Goal: Task Accomplishment & Management: Manage account settings

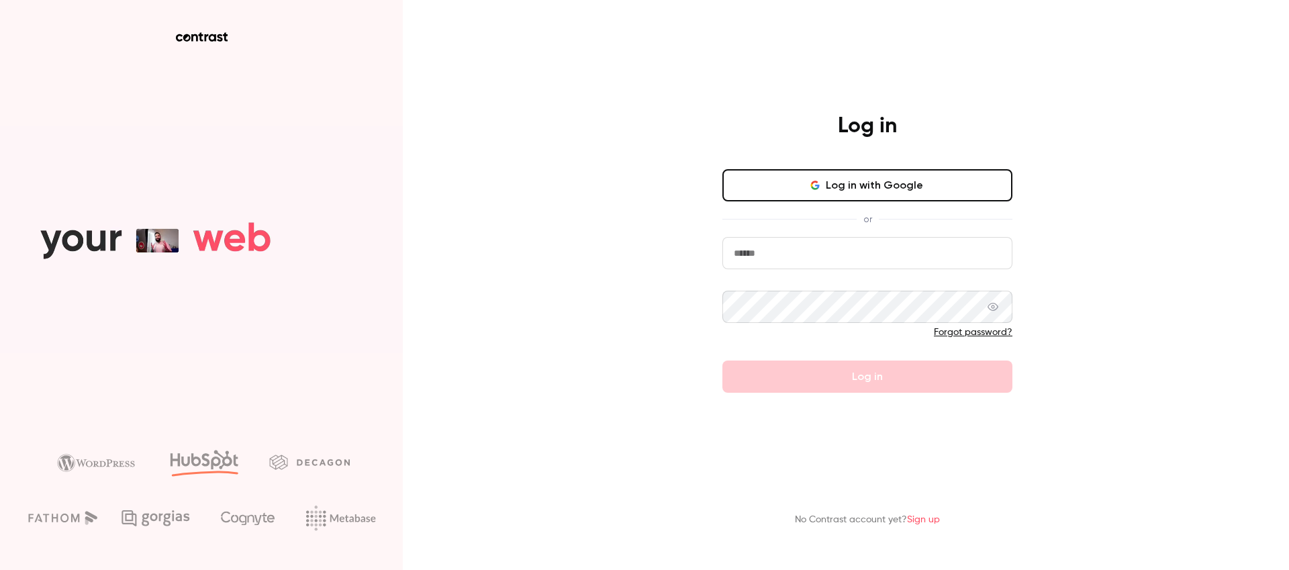
type input "**********"
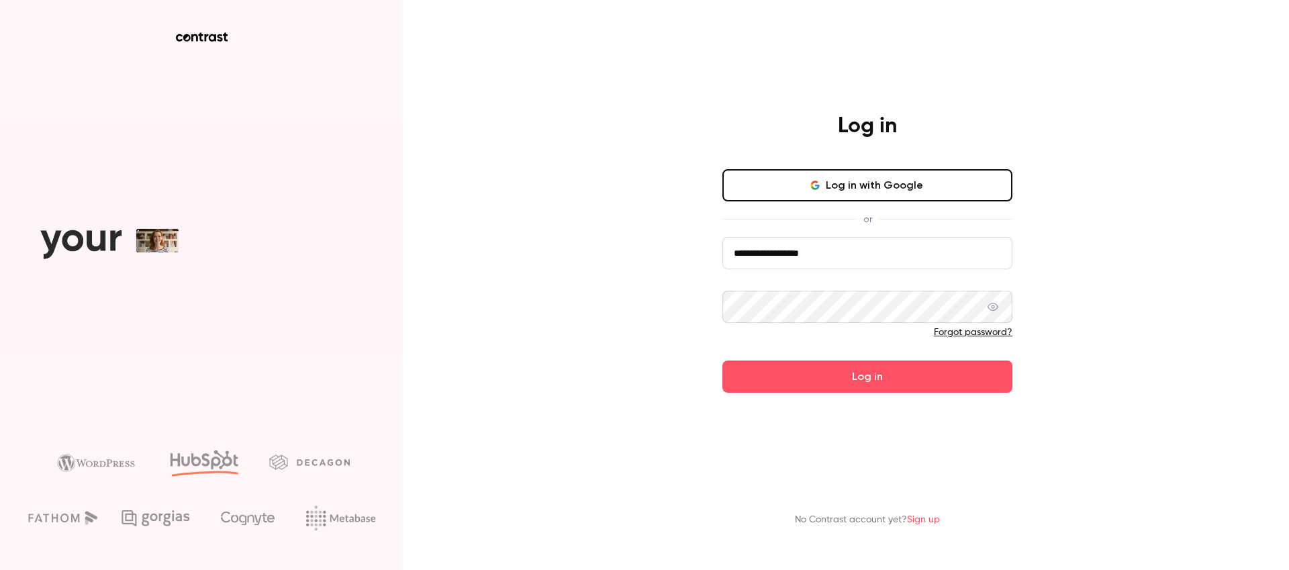
click at [813, 183] on icon "button" at bounding box center [815, 185] width 11 height 11
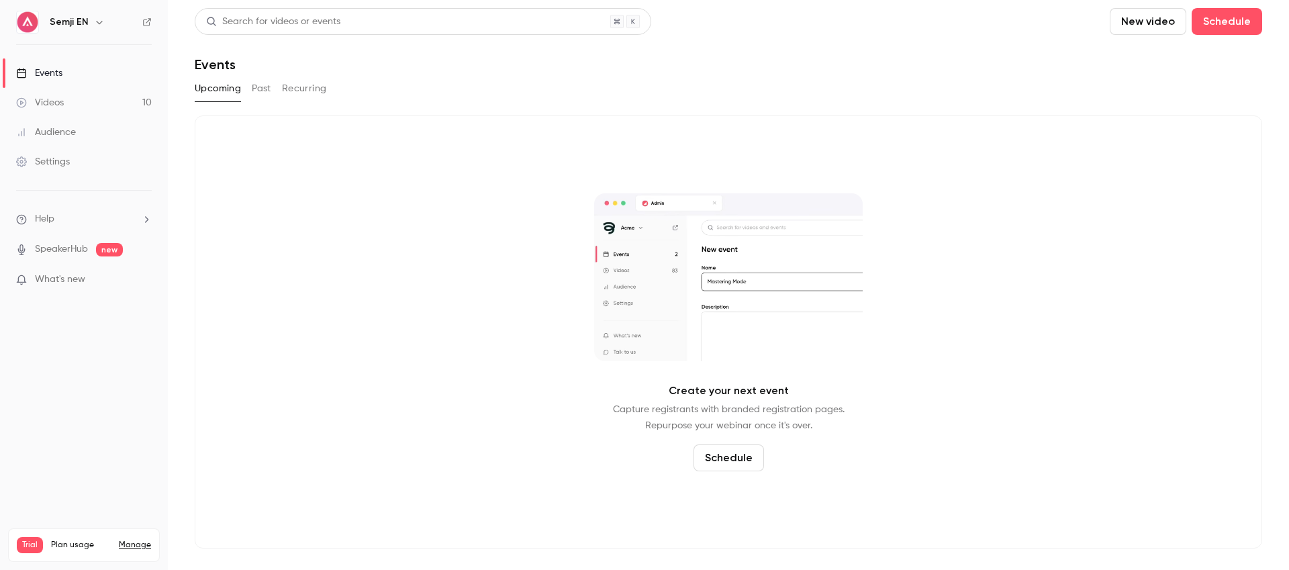
click at [94, 20] on icon "button" at bounding box center [99, 22] width 11 height 11
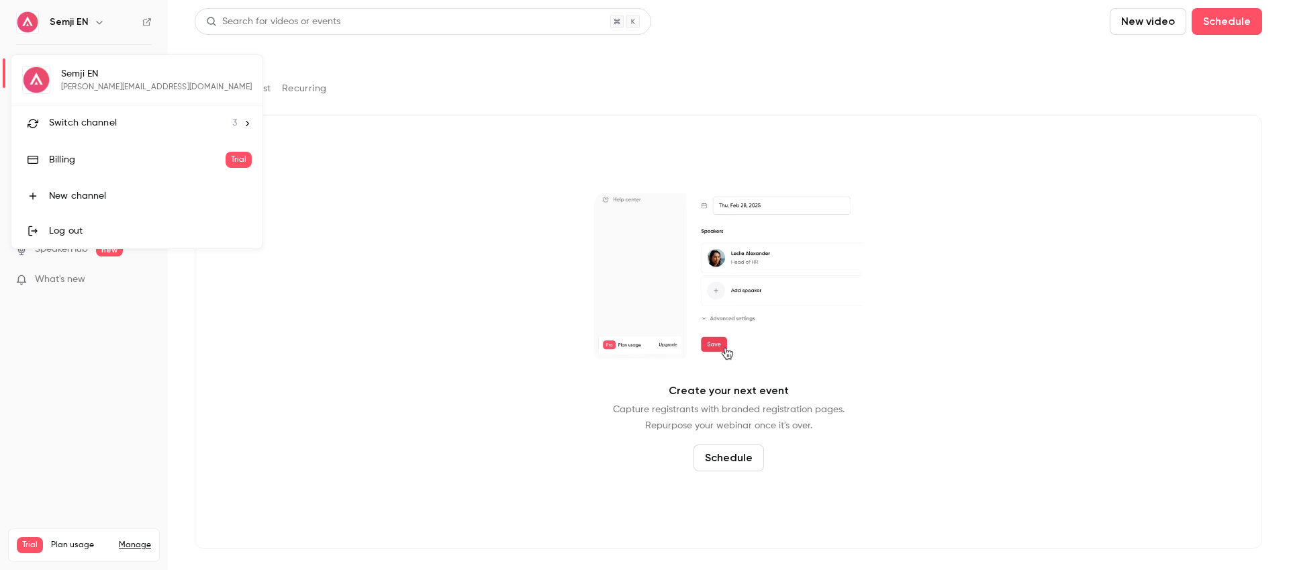
click at [125, 121] on div "Switch channel 3" at bounding box center [143, 123] width 188 height 14
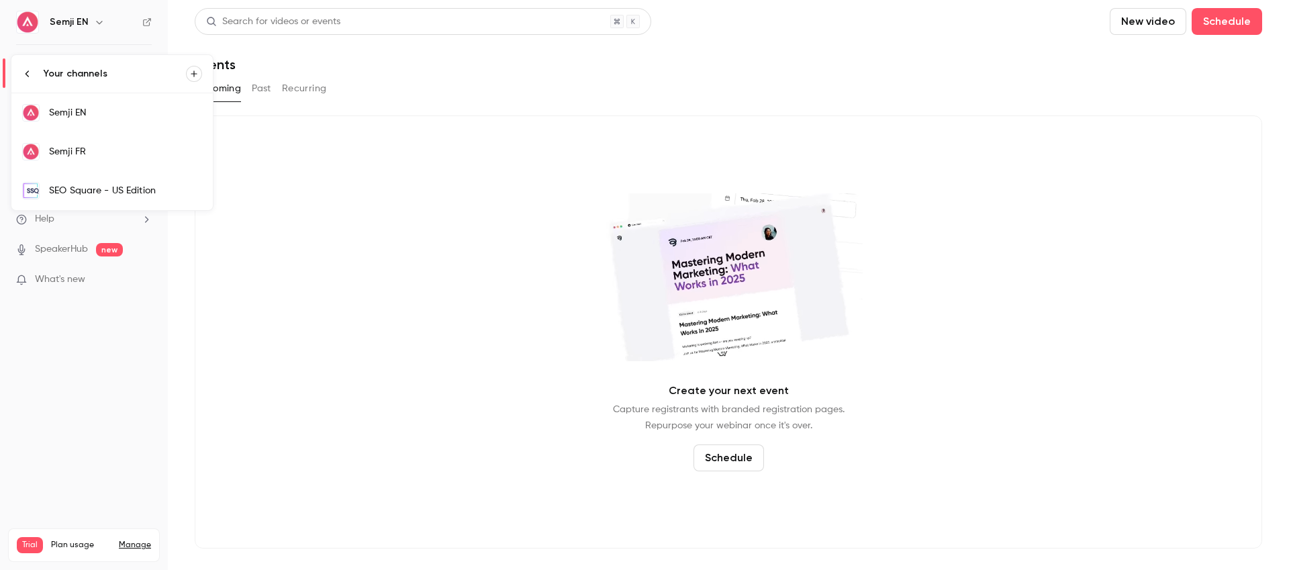
click at [132, 158] on div "Semji FR" at bounding box center [125, 151] width 153 height 13
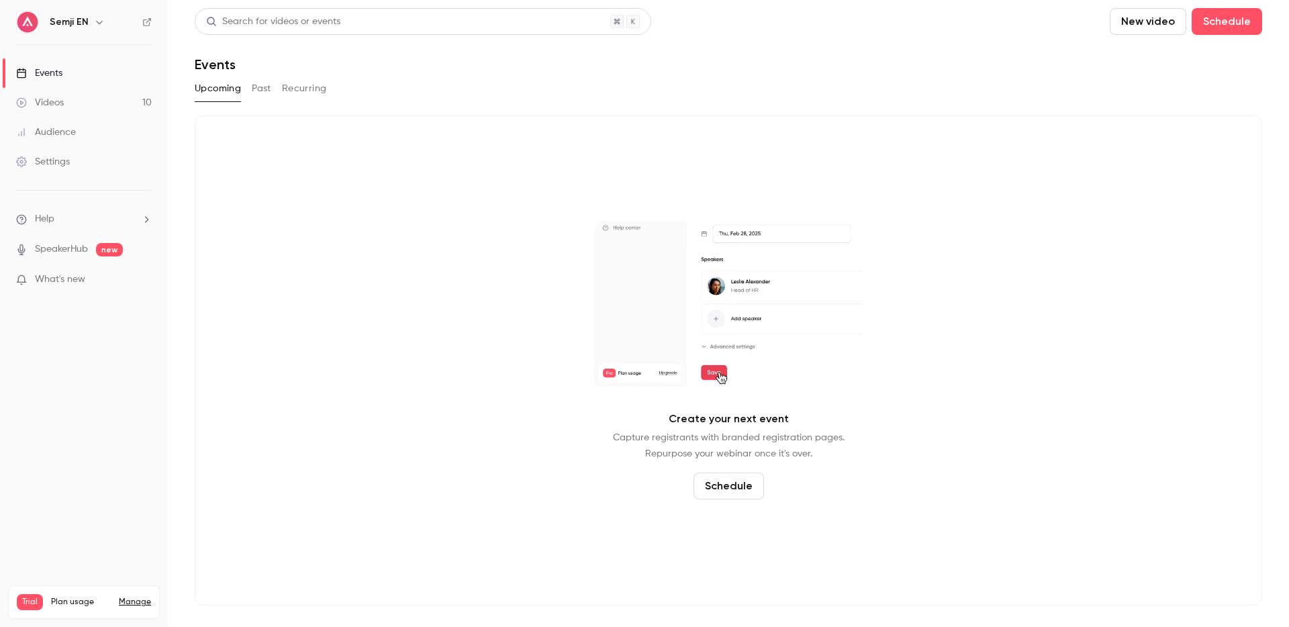
click at [91, 22] on button "button" at bounding box center [99, 22] width 16 height 16
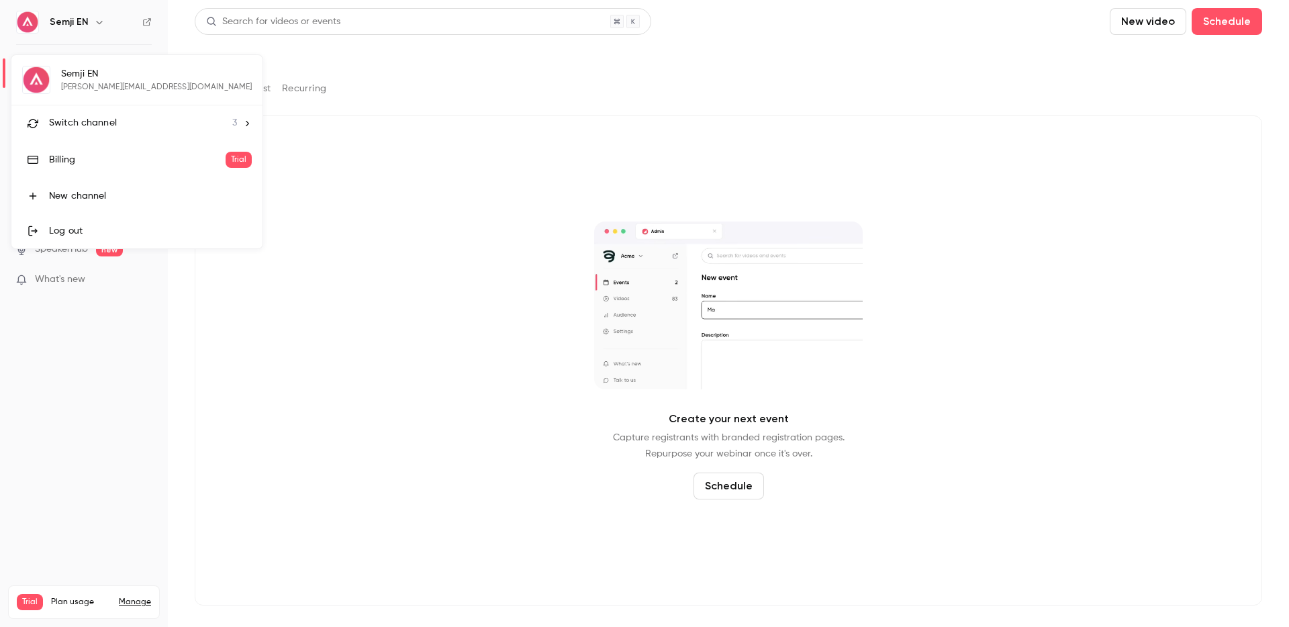
click at [105, 123] on span "Switch channel" at bounding box center [83, 123] width 68 height 14
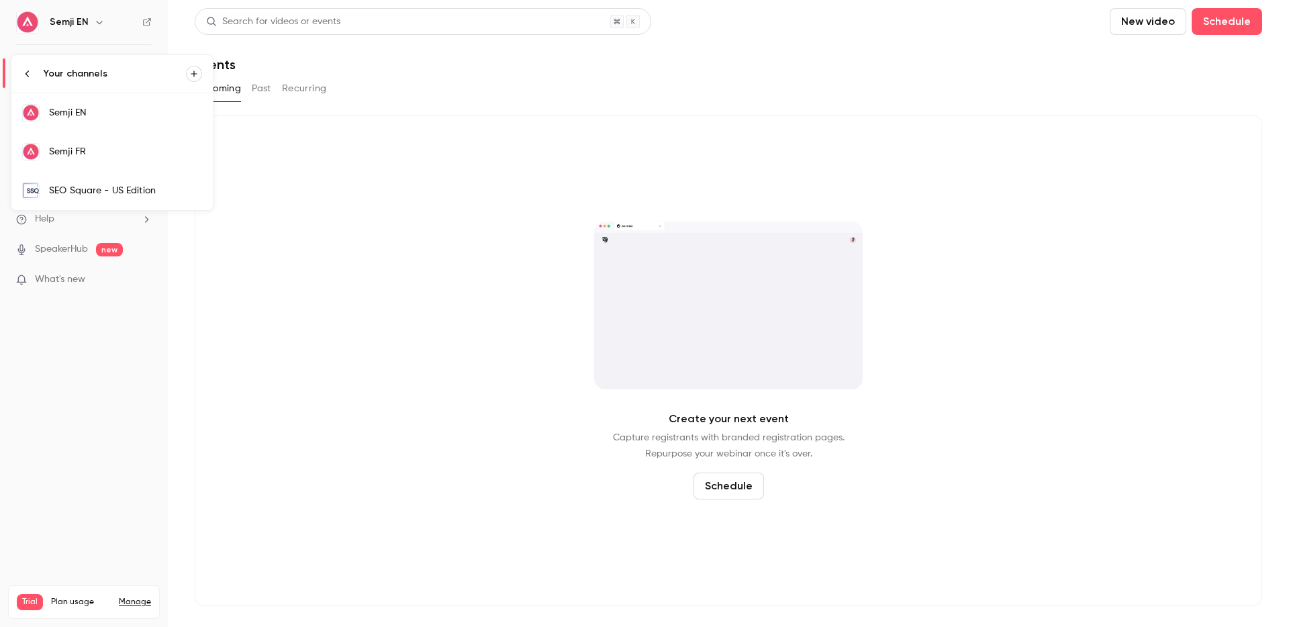
click at [107, 152] on div "Semji FR" at bounding box center [125, 151] width 153 height 13
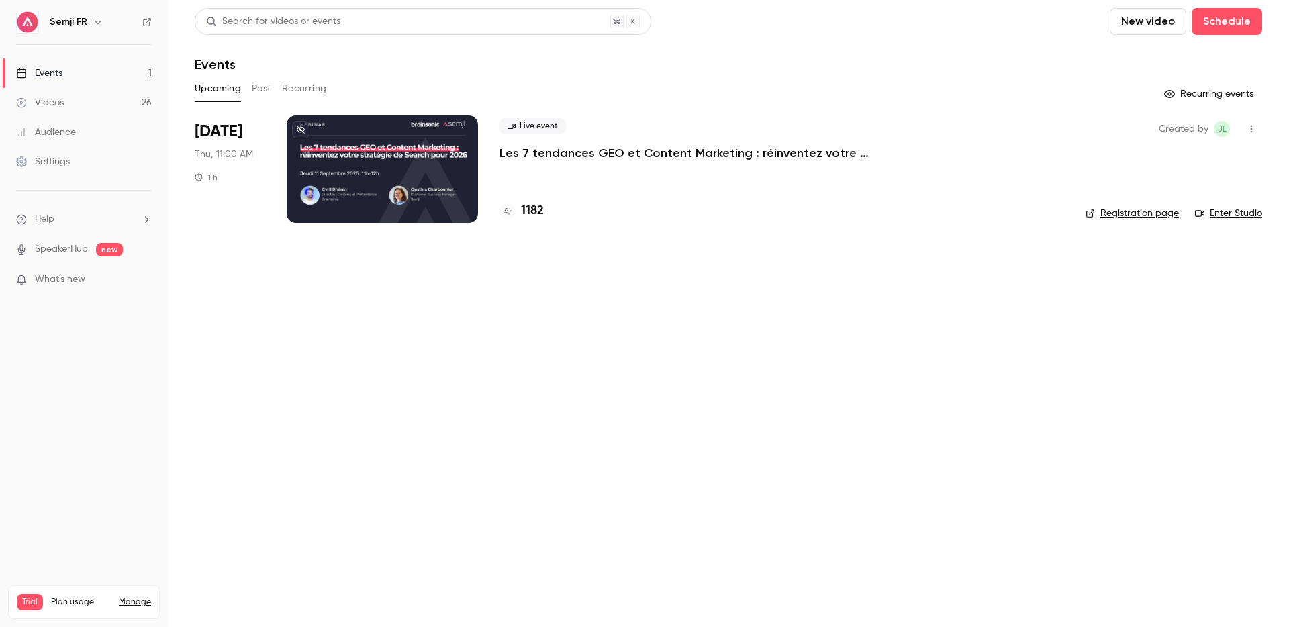
click at [1252, 134] on button "button" at bounding box center [1251, 128] width 21 height 21
click at [1175, 271] on div "Cancel event" at bounding box center [1200, 267] width 102 height 13
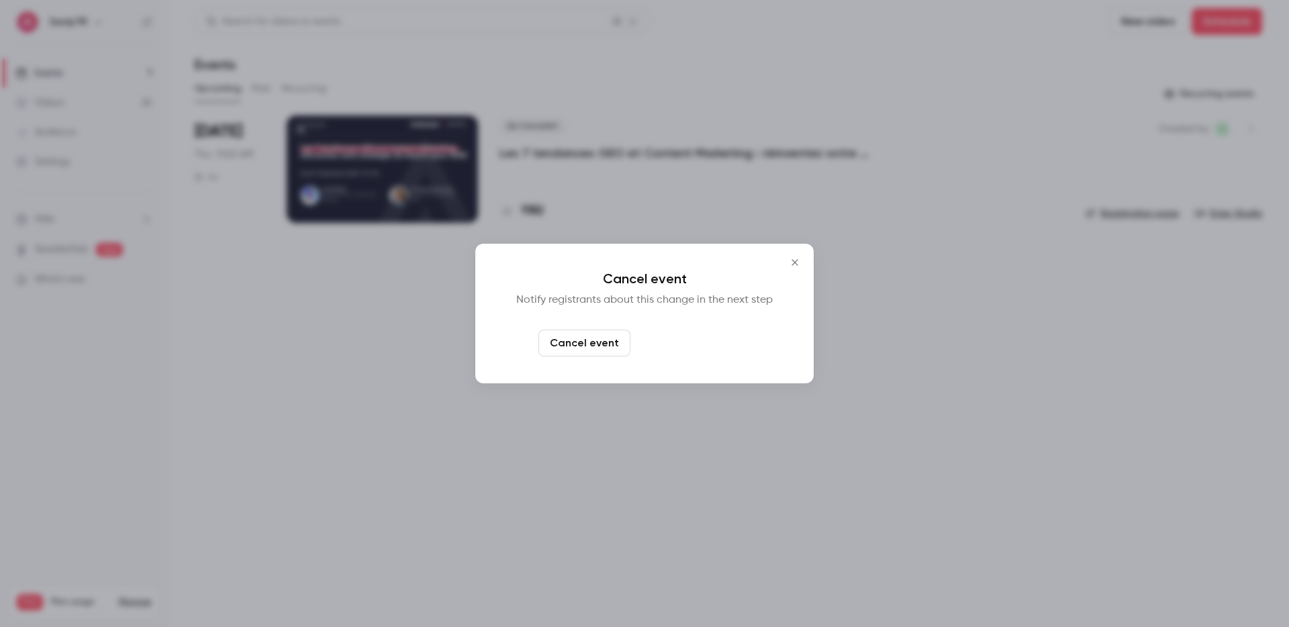
click at [686, 346] on button "Cancel and notify" at bounding box center [693, 343] width 115 height 27
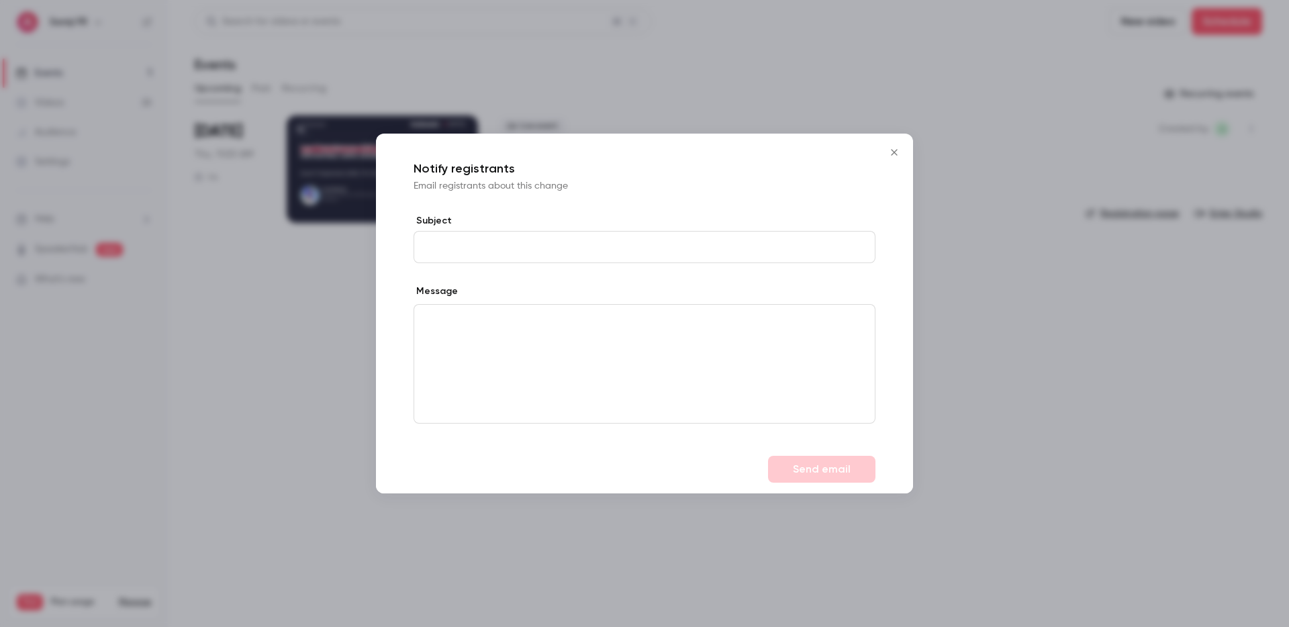
click at [895, 148] on icon "Close" at bounding box center [894, 152] width 16 height 11
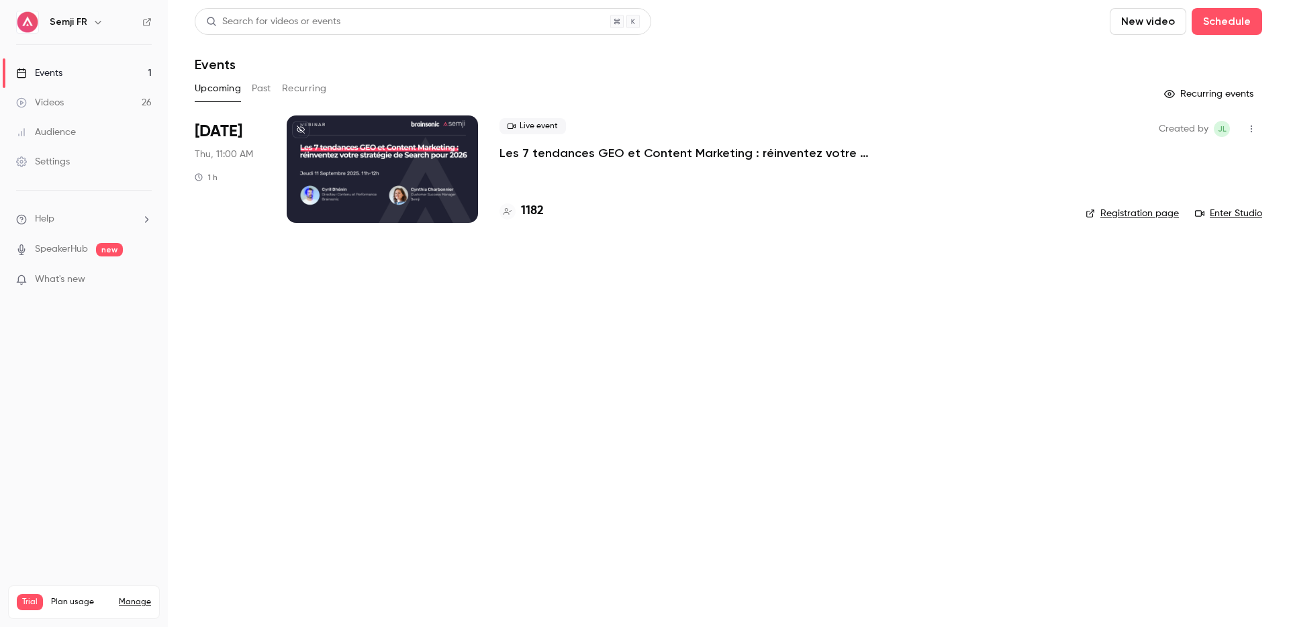
click at [1252, 130] on icon "button" at bounding box center [1251, 128] width 11 height 9
click at [1142, 310] on li "Delete" at bounding box center [1189, 302] width 145 height 35
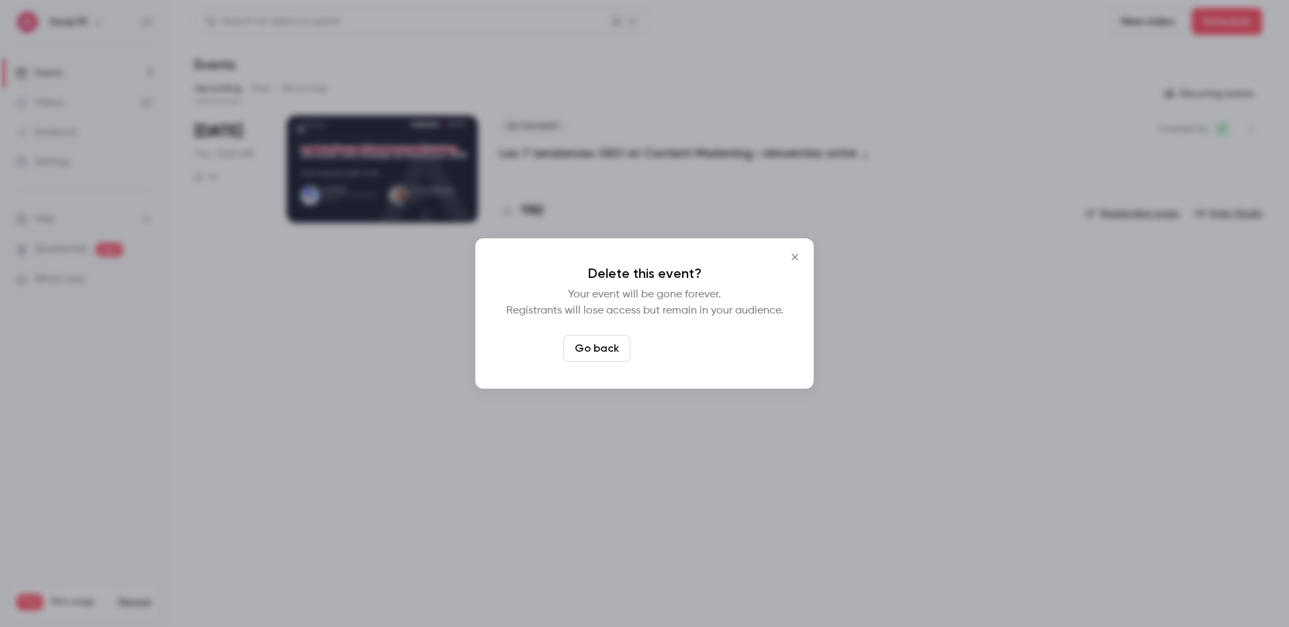
click at [680, 351] on button "Delete event" at bounding box center [681, 348] width 90 height 27
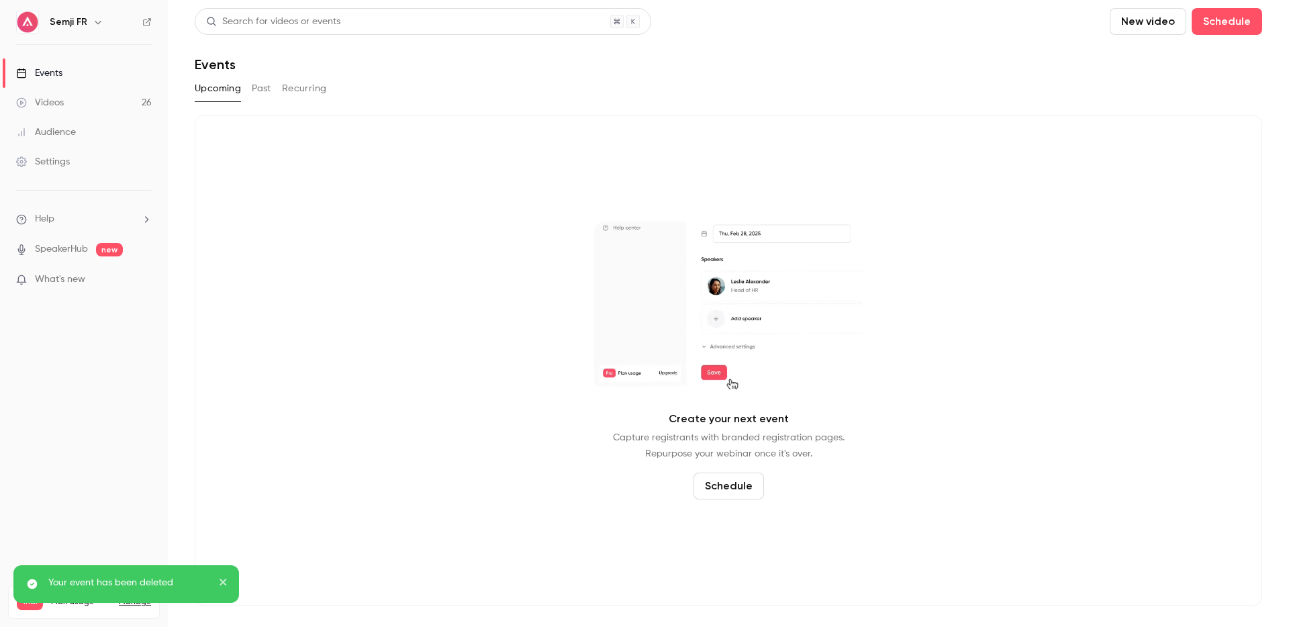
click at [66, 73] on link "Events" at bounding box center [84, 73] width 168 height 30
